Goal: Task Accomplishment & Management: Use online tool/utility

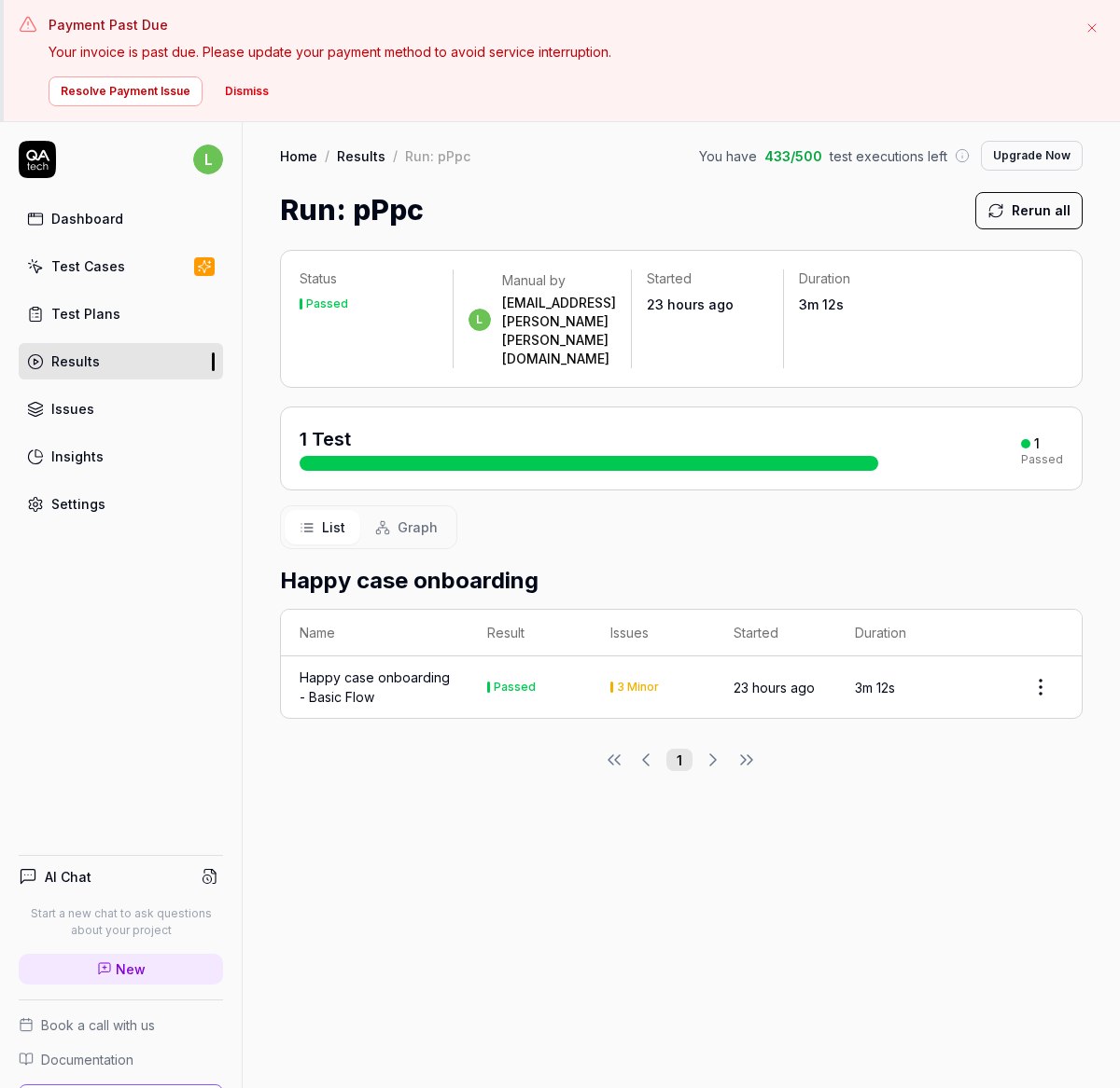
click at [83, 268] on div "Test Cases" at bounding box center [88, 266] width 74 height 20
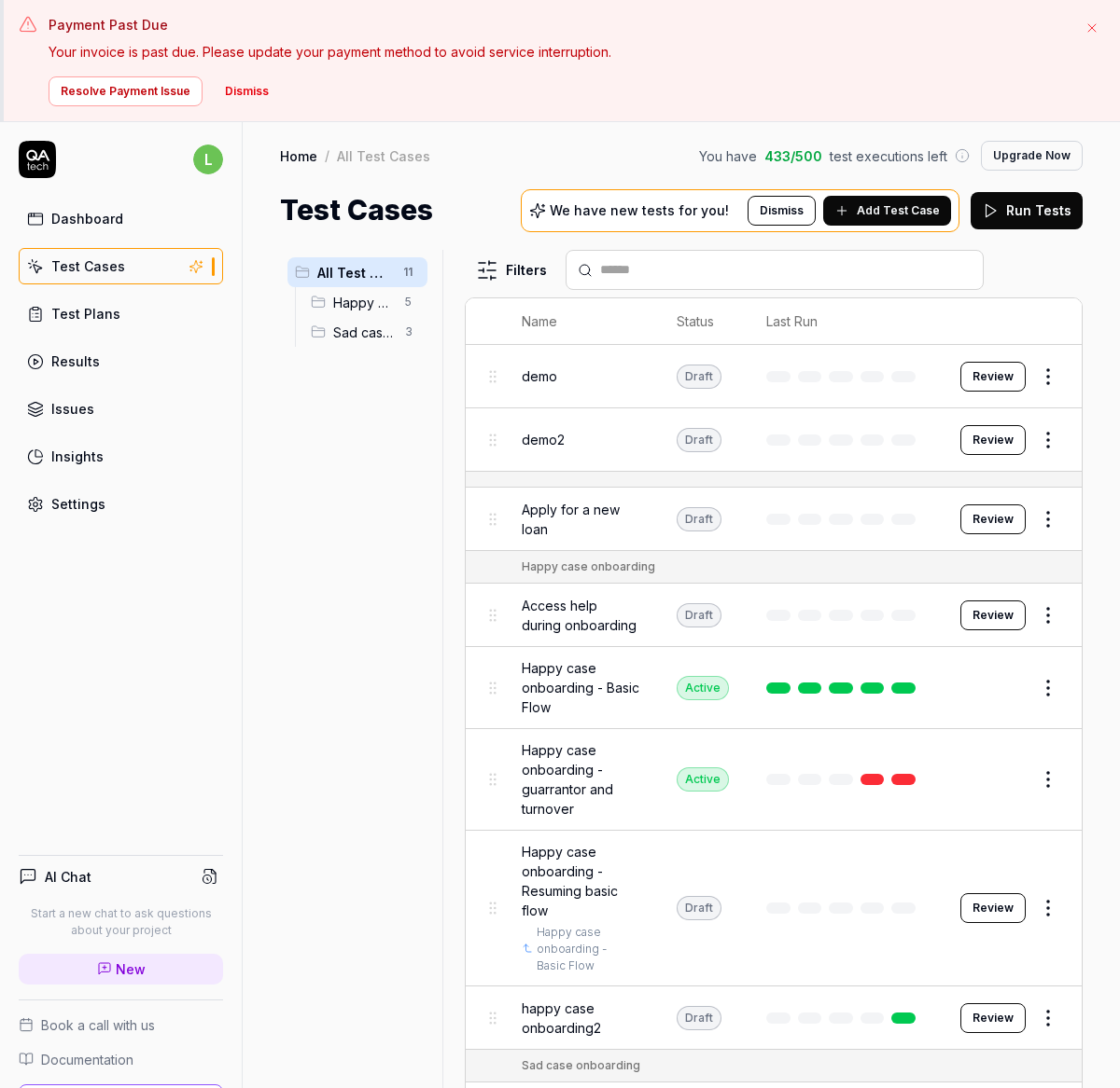
click at [883, 208] on span "Add Test Case" at bounding box center [898, 210] width 83 height 17
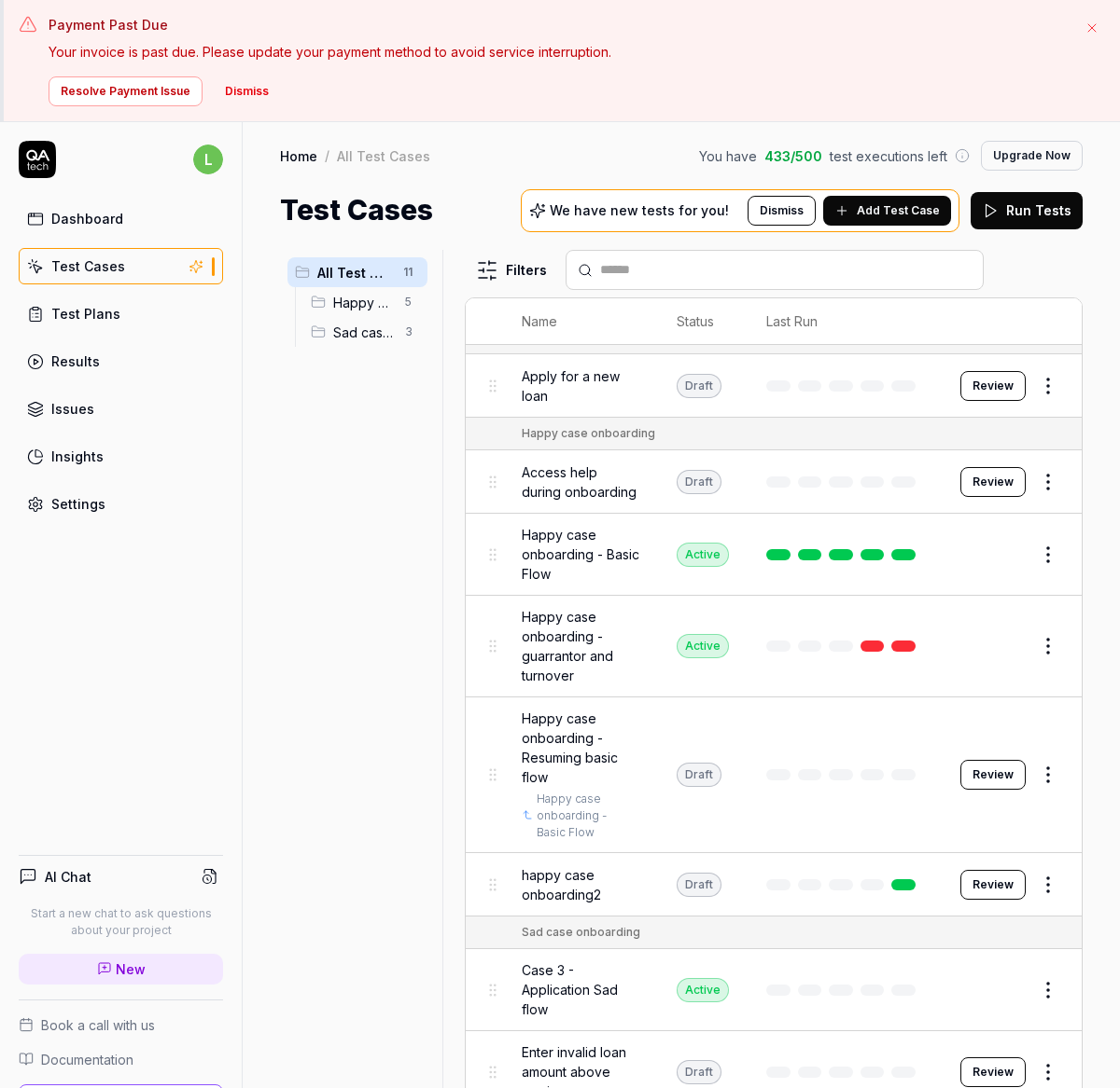
click at [374, 302] on span "Happy case onboarding" at bounding box center [364, 303] width 61 height 20
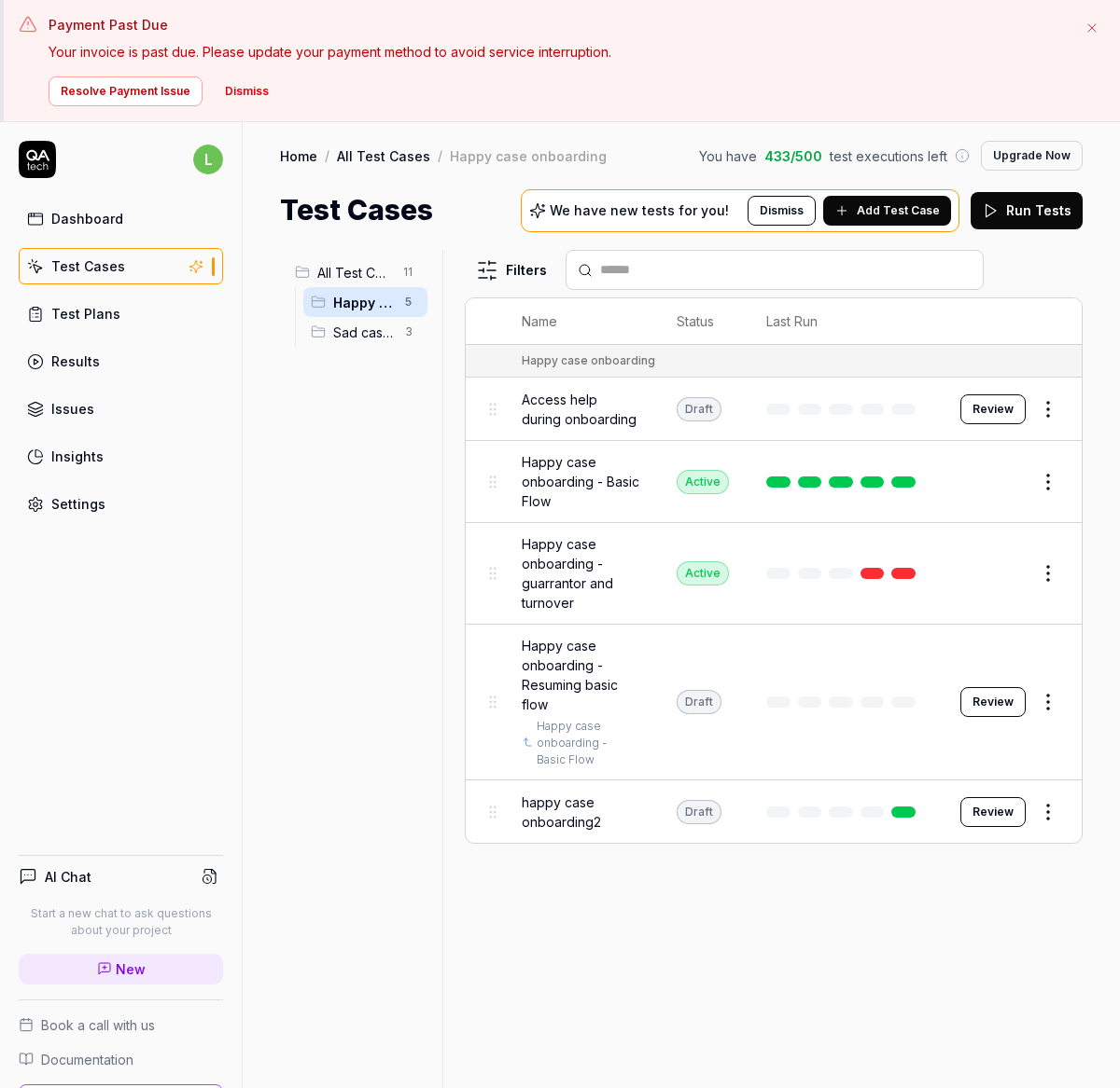
scroll to position [0, 0]
click at [985, 411] on button "Review" at bounding box center [993, 409] width 65 height 30
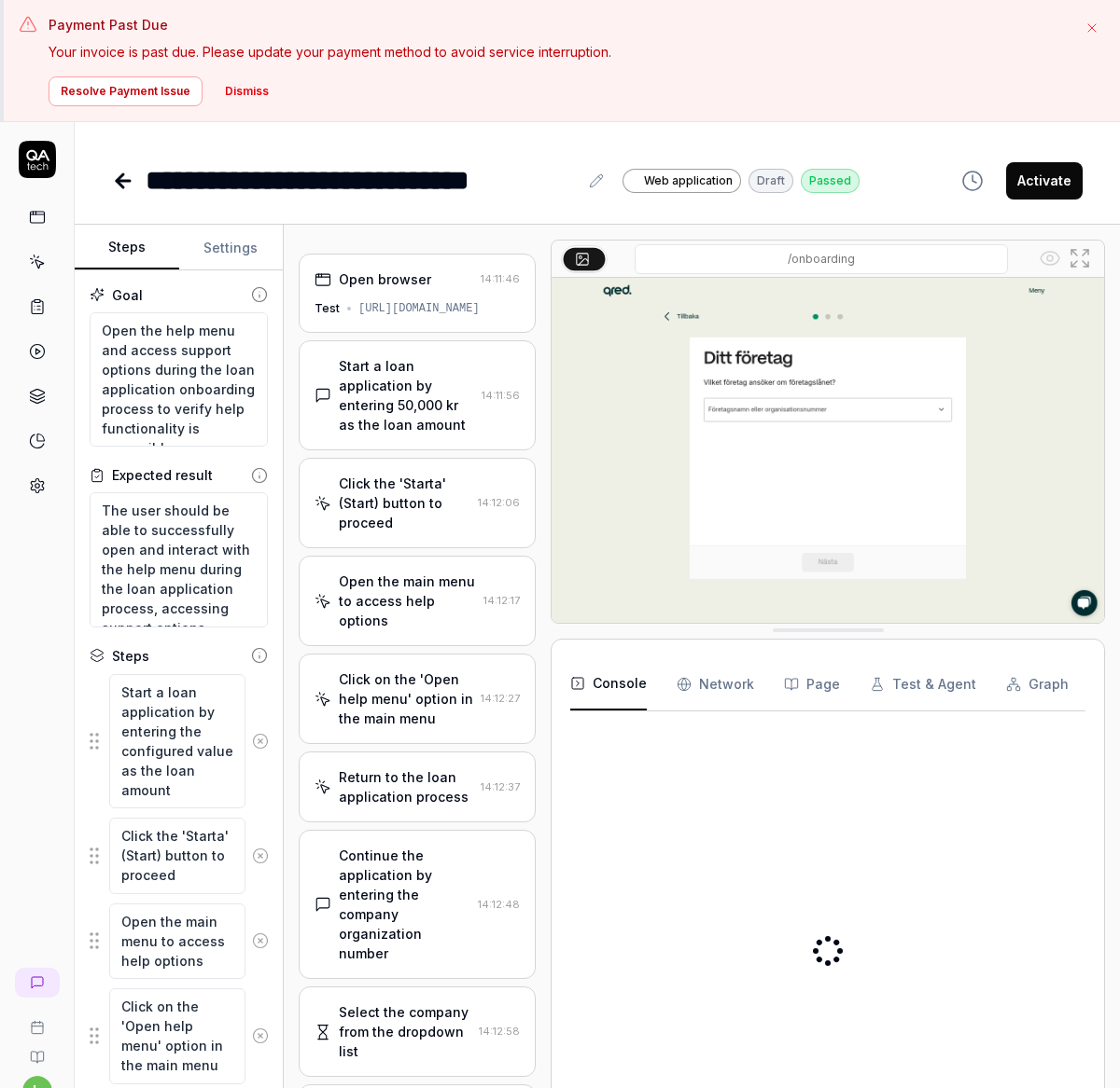
type textarea "*"
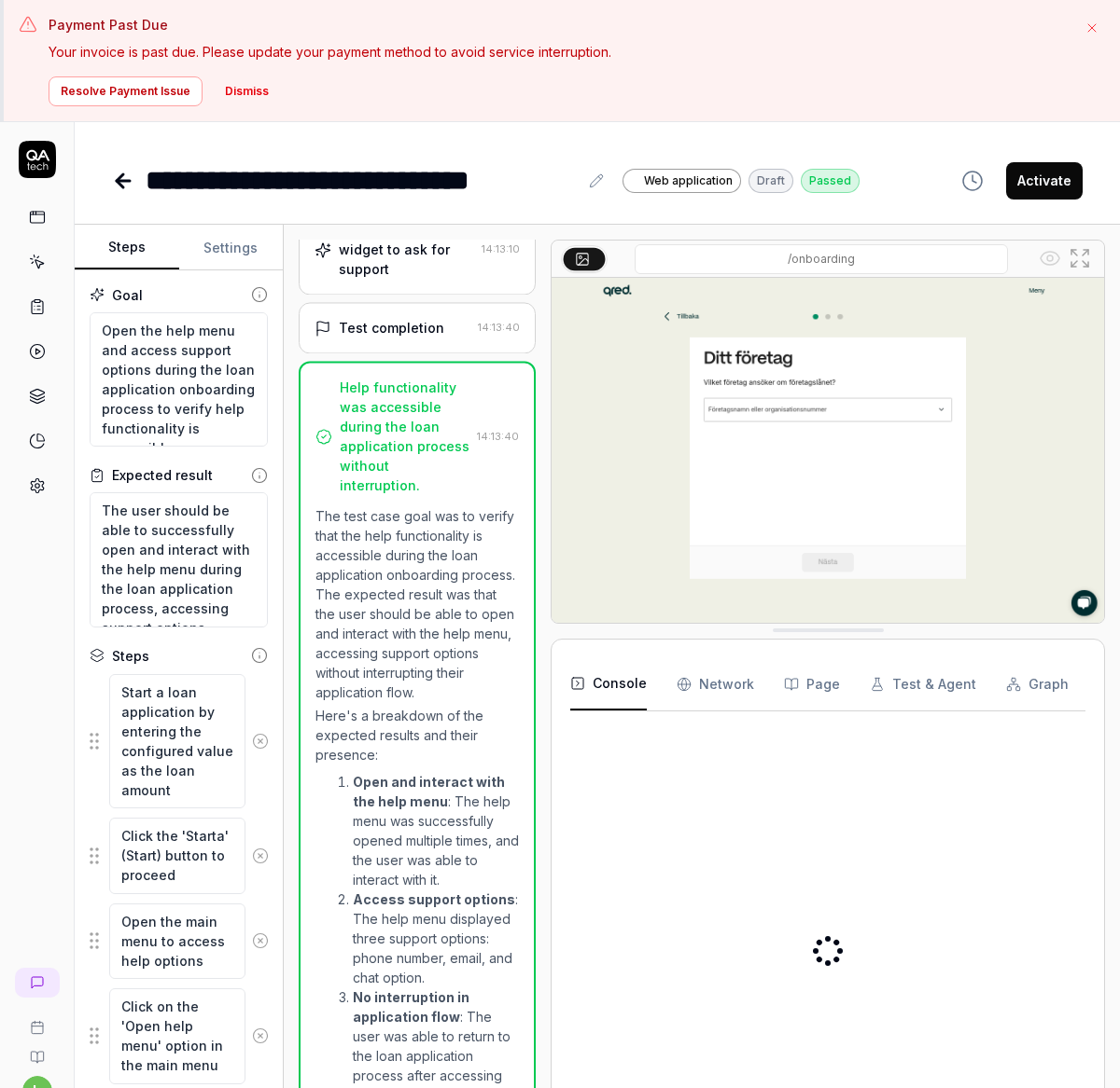
scroll to position [864, 0]
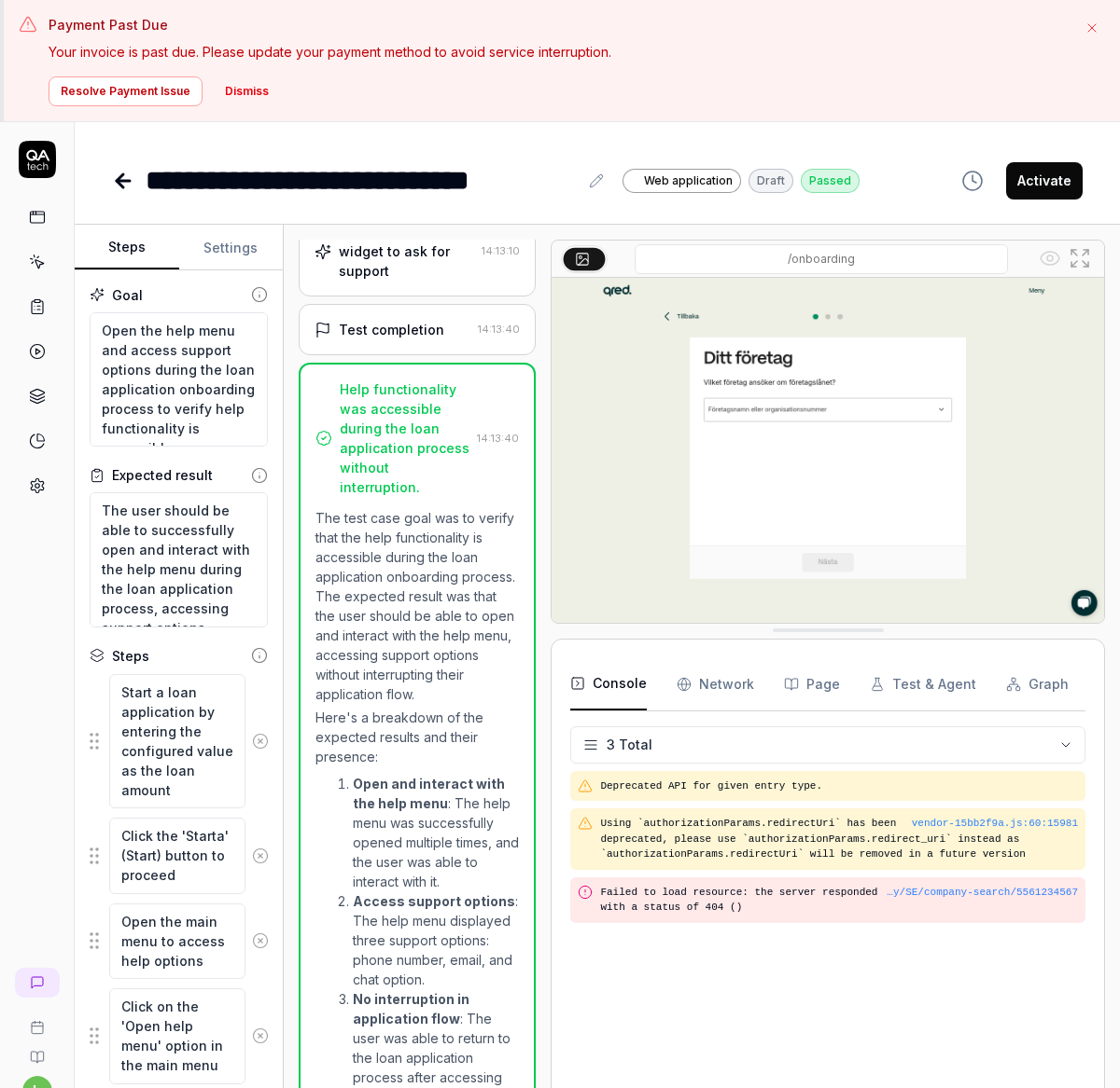
click at [1090, 31] on icon "button" at bounding box center [1091, 28] width 15 height 15
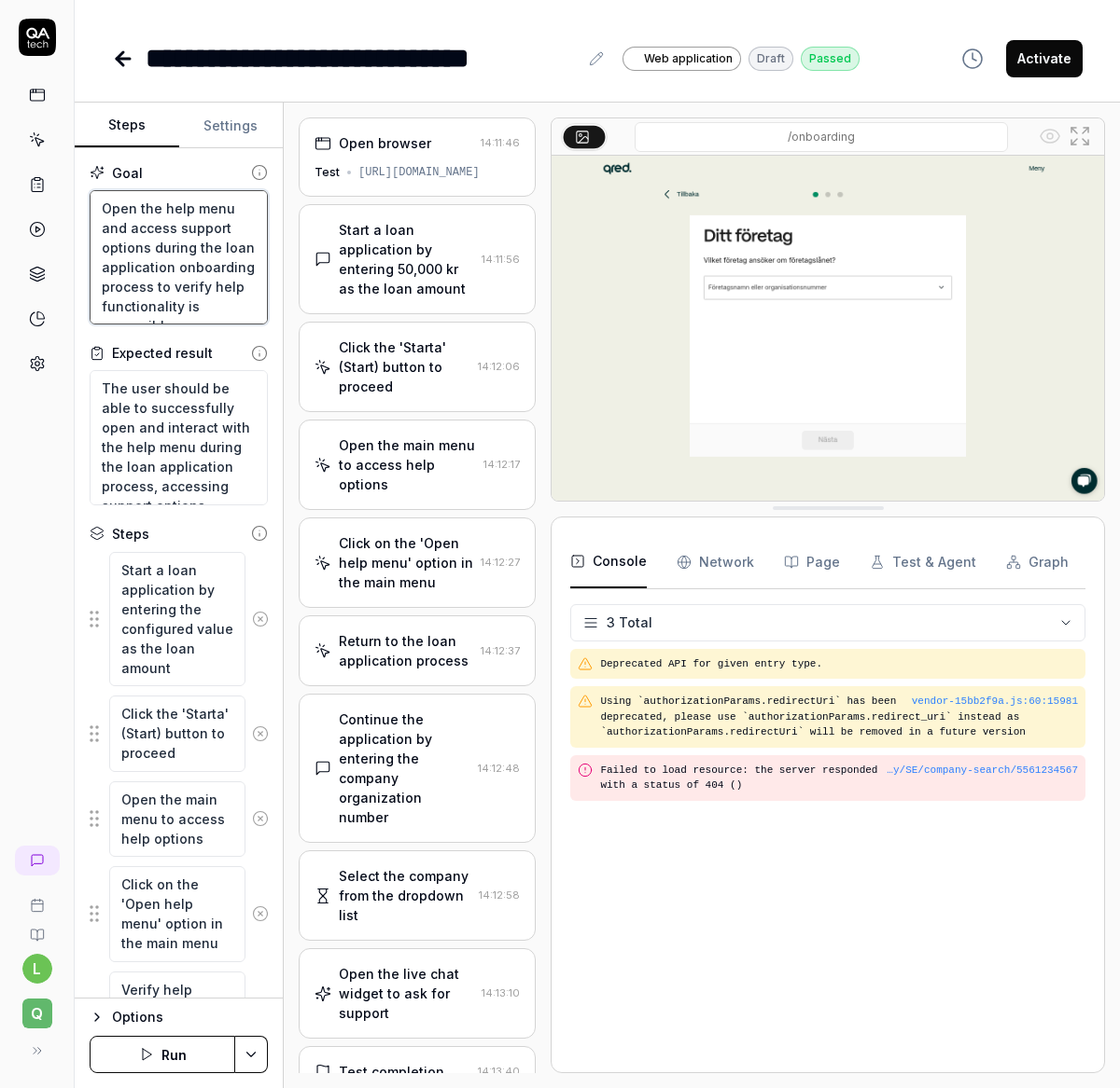
scroll to position [19, 0]
drag, startPoint x: 102, startPoint y: 208, endPoint x: 295, endPoint y: 351, distance: 240.2
click at [295, 351] on div "Steps Settings Goal Open the help menu and access support options during the lo…" at bounding box center [597, 595] width 1045 height 986
click at [917, 358] on img at bounding box center [827, 328] width 552 height 345
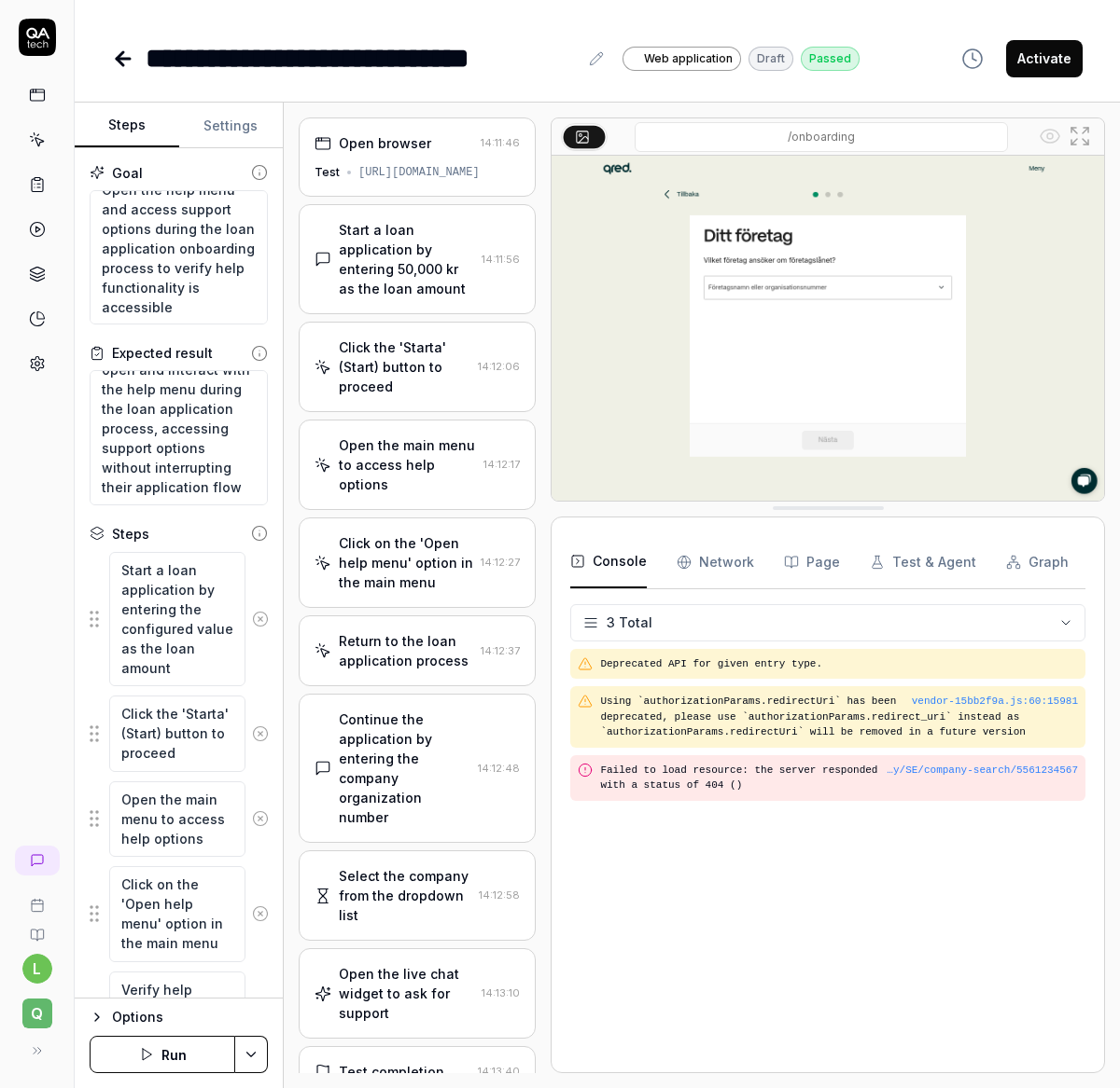
click at [809, 359] on img at bounding box center [827, 328] width 552 height 345
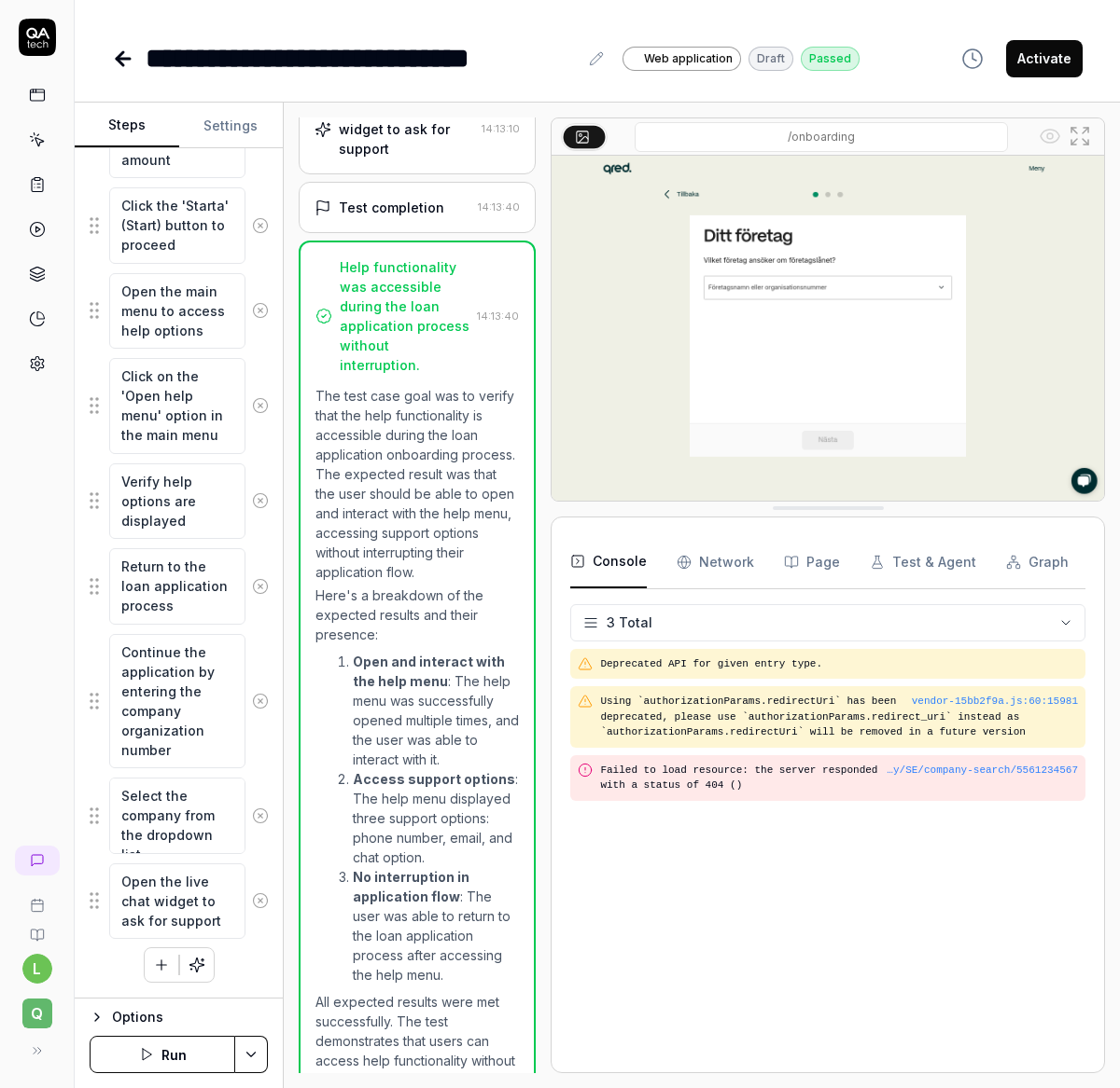
scroll to position [0, 0]
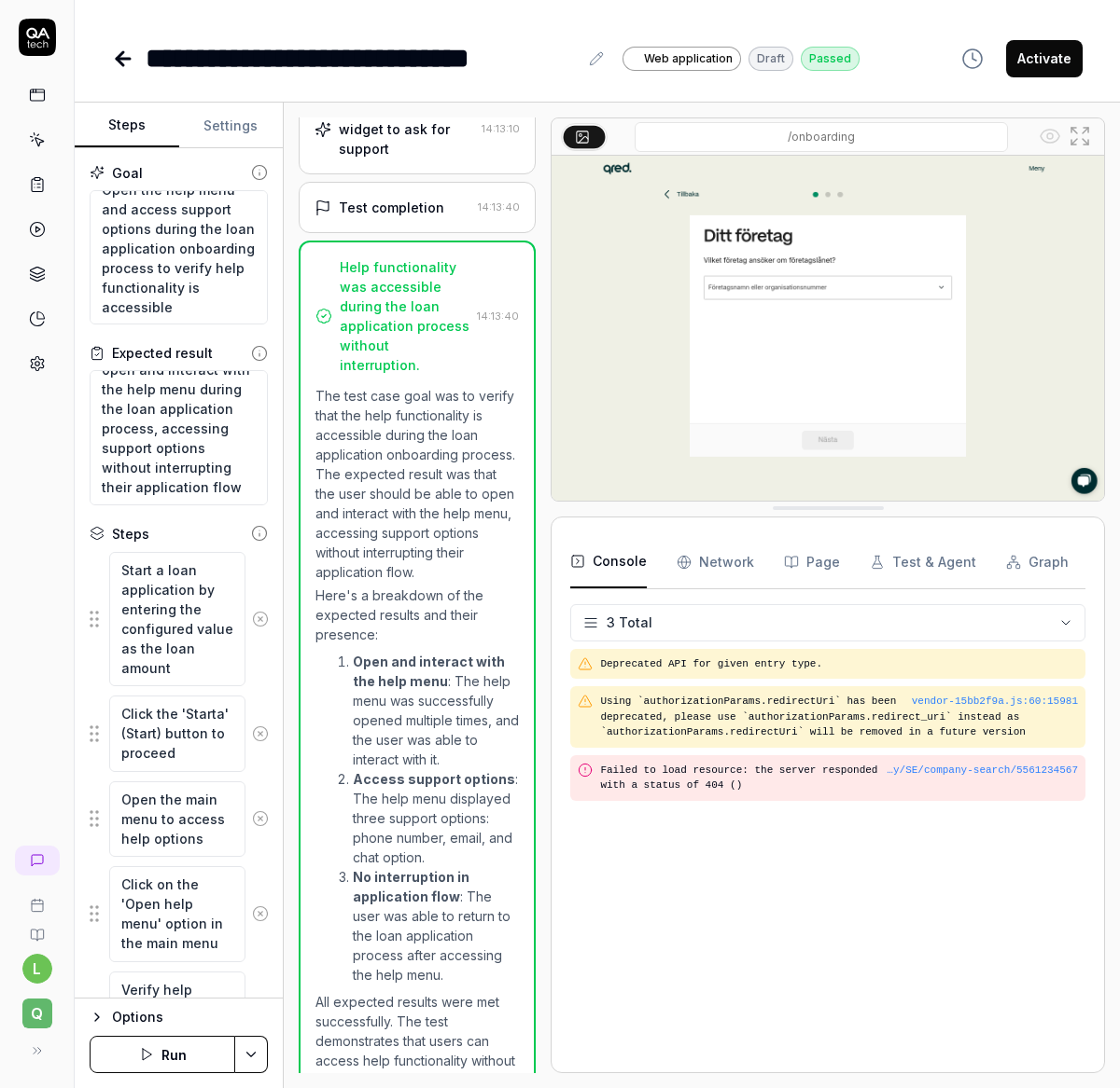
click at [42, 177] on icon at bounding box center [36, 184] width 17 height 17
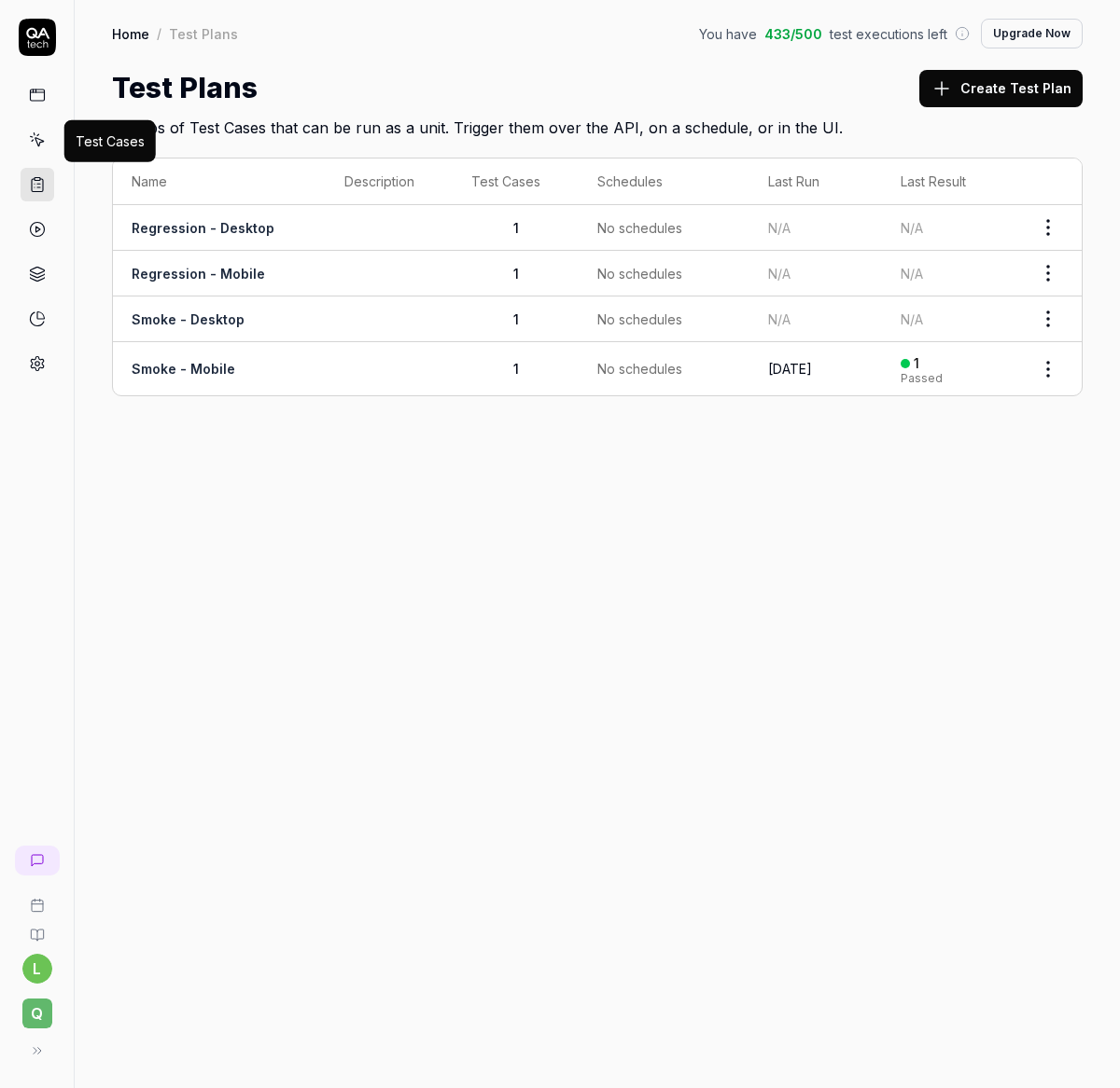
click at [32, 147] on icon at bounding box center [36, 139] width 17 height 17
